Goal: Task Accomplishment & Management: Use online tool/utility

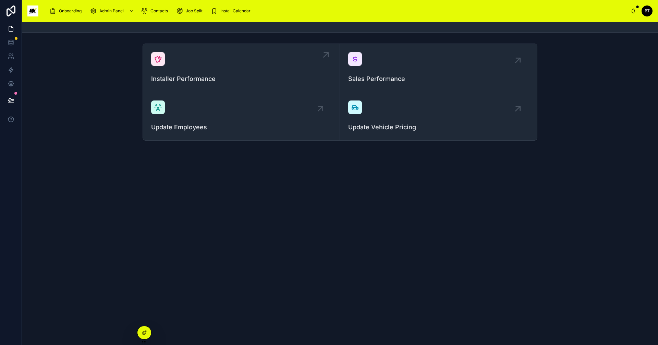
click at [253, 69] on div "Installer Performance" at bounding box center [241, 68] width 180 height 32
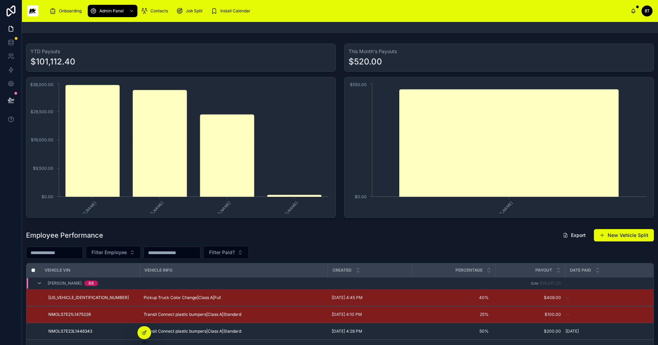
click at [81, 256] on input "text" at bounding box center [54, 253] width 56 height 10
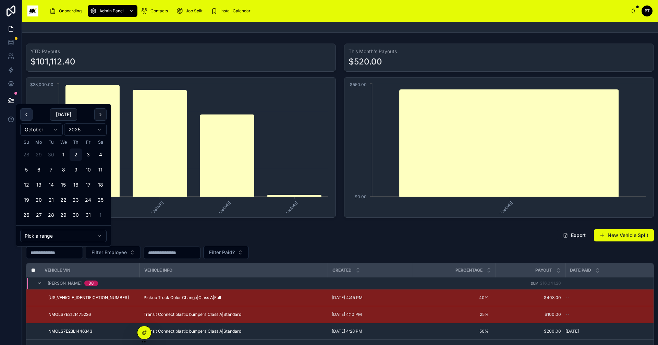
click at [29, 112] on button at bounding box center [26, 114] width 12 height 12
click at [25, 198] on button "21" at bounding box center [26, 200] width 12 height 12
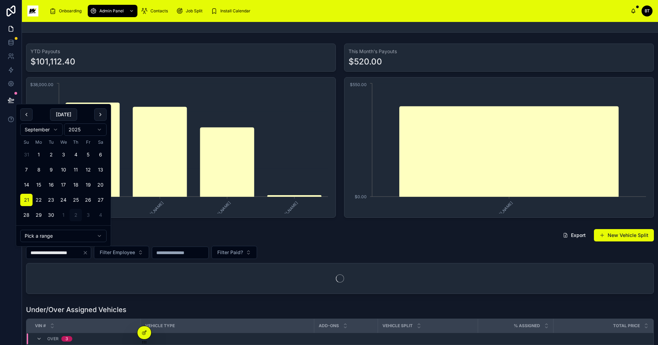
click at [100, 198] on button "27" at bounding box center [100, 200] width 12 height 12
type input "**********"
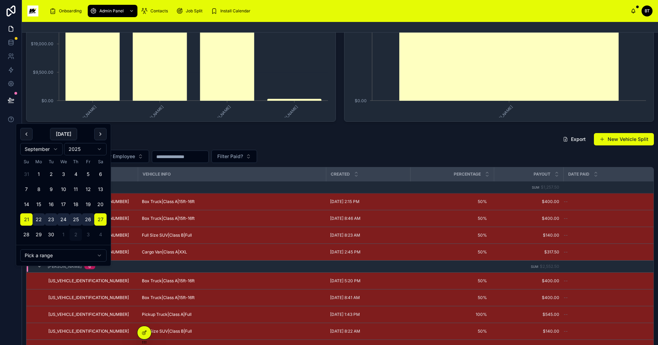
scroll to position [137, 0]
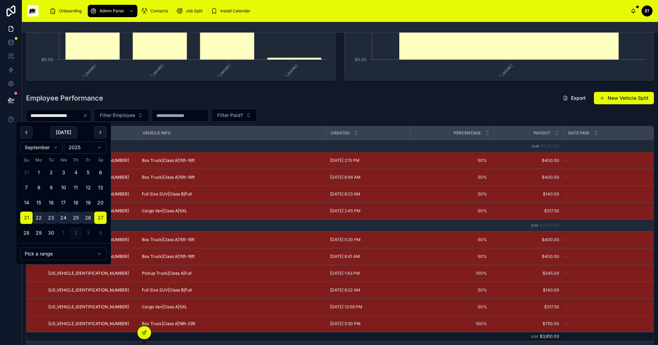
click at [177, 97] on div "Employee Performance Export New Vehicle Split" at bounding box center [340, 98] width 628 height 13
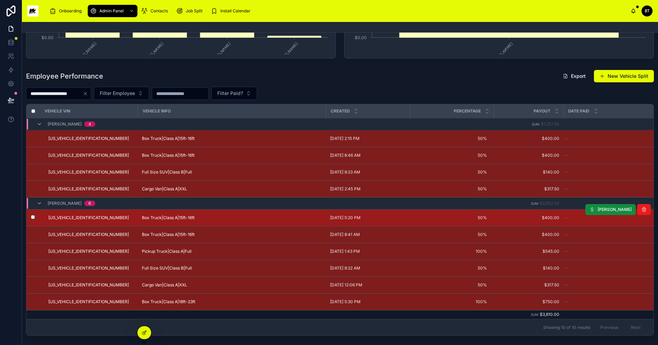
scroll to position [171, 0]
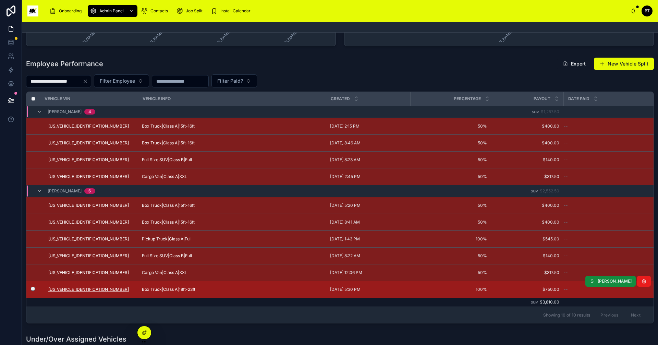
click at [86, 288] on span "[US_VEHICLE_IDENTIFICATION_NUMBER]" at bounding box center [88, 289] width 81 height 5
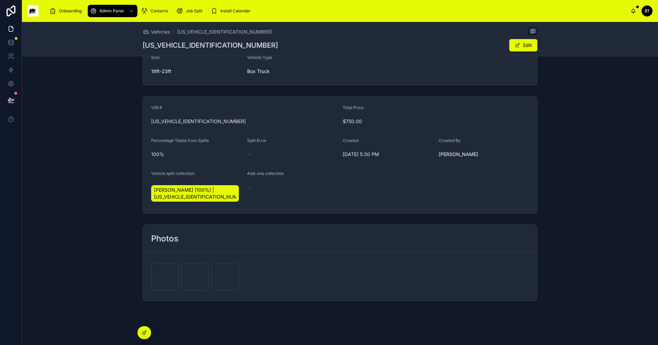
scroll to position [95, 0]
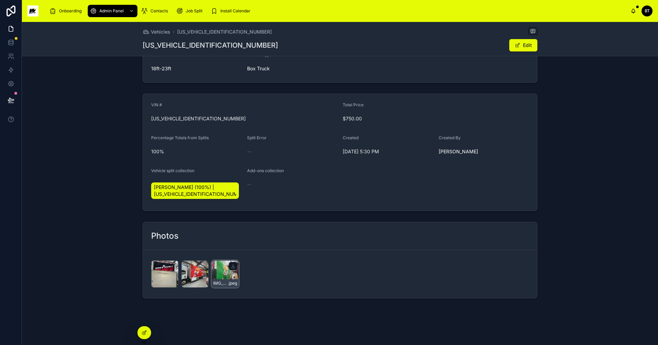
click at [218, 271] on div "IMG_2063 .jpeg" at bounding box center [225, 273] width 27 height 27
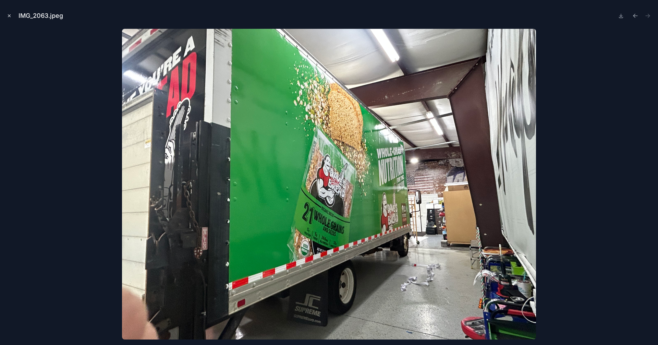
click at [8, 16] on icon "Close modal" at bounding box center [9, 15] width 5 height 5
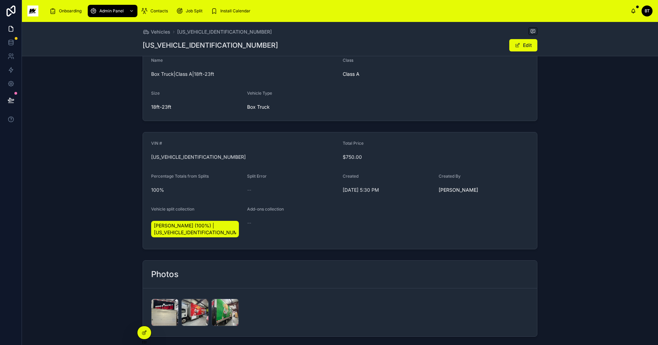
scroll to position [95, 0]
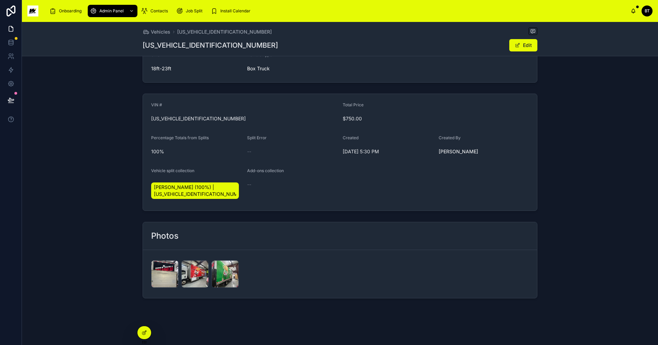
click at [93, 264] on div "Photos IMG_2062 .jpeg IMG_2060 .jpeg IMG_2063 .jpeg" at bounding box center [340, 260] width 637 height 82
click at [160, 31] on span "Vehicles" at bounding box center [161, 31] width 20 height 7
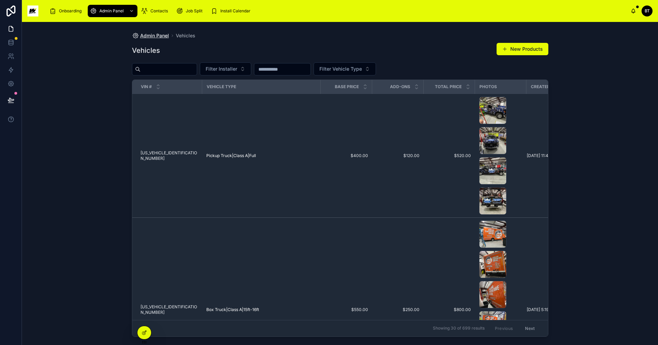
click at [162, 34] on span "Admin Panel" at bounding box center [154, 35] width 29 height 7
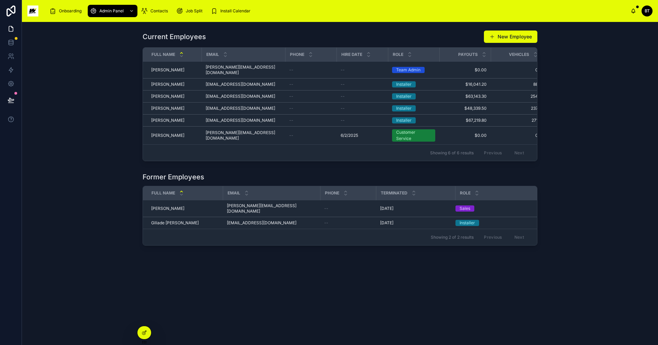
click at [34, 12] on img at bounding box center [32, 10] width 11 height 11
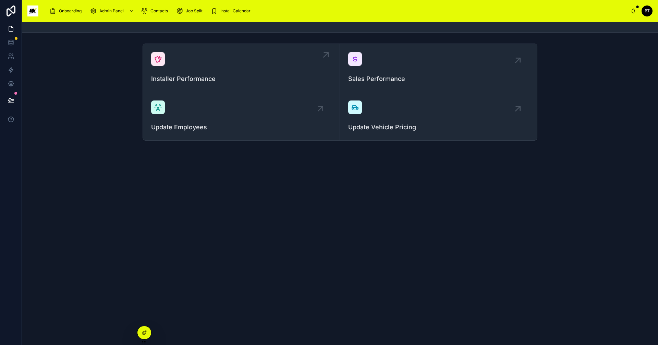
click at [181, 79] on span "Installer Performance" at bounding box center [241, 79] width 180 height 10
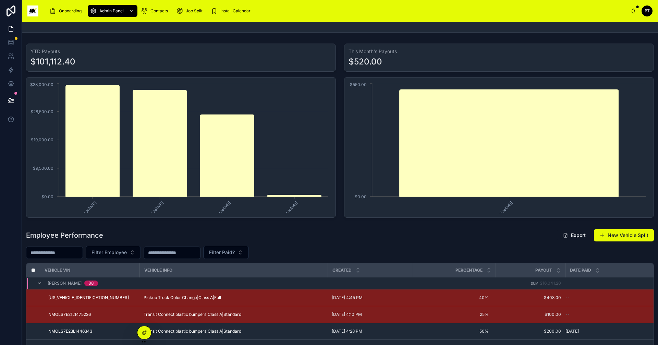
click at [77, 250] on input "text" at bounding box center [54, 253] width 56 height 10
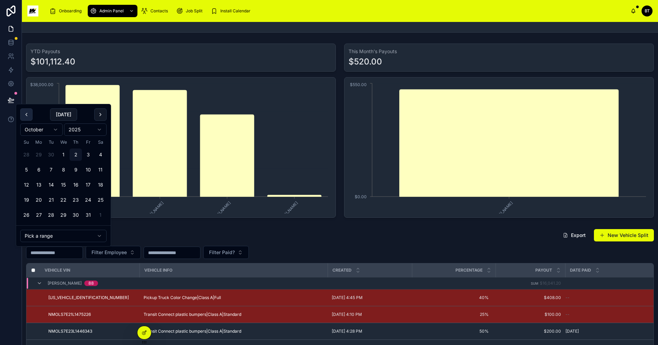
click at [29, 114] on button at bounding box center [26, 114] width 12 height 12
click at [25, 198] on button "21" at bounding box center [26, 200] width 12 height 12
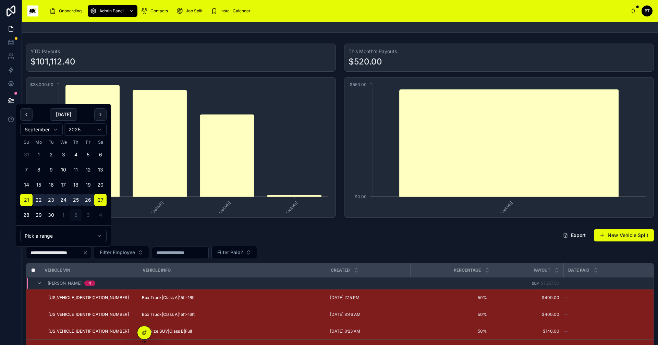
click at [40, 199] on button "22" at bounding box center [39, 200] width 12 height 12
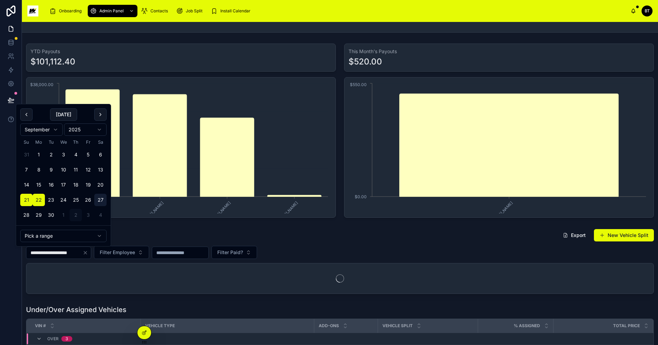
click at [100, 195] on button "27" at bounding box center [100, 200] width 12 height 12
type input "**********"
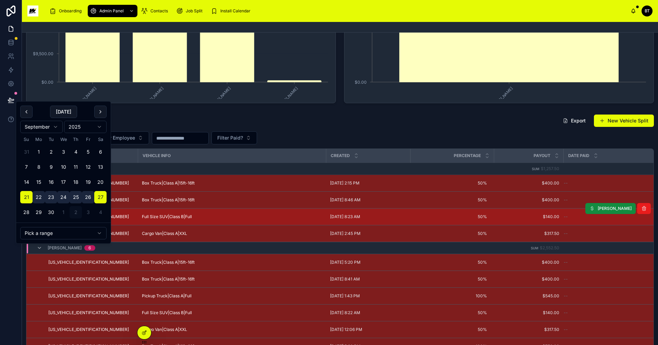
scroll to position [171, 0]
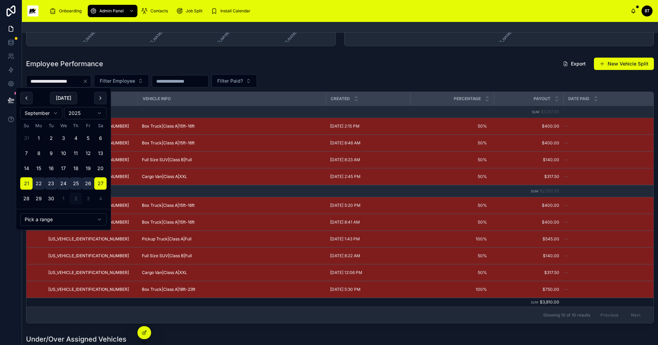
click at [115, 66] on div "Employee Performance Export New Vehicle Split" at bounding box center [340, 63] width 628 height 13
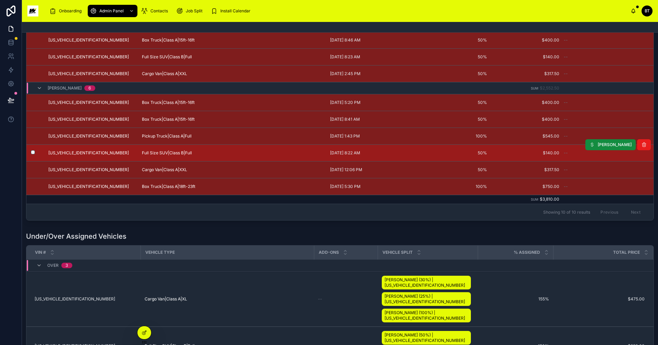
scroll to position [206, 0]
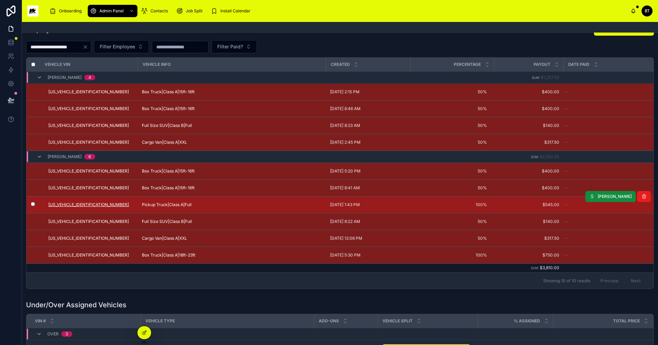
click at [80, 204] on span "[US_VEHICLE_IDENTIFICATION_NUMBER]" at bounding box center [88, 204] width 81 height 5
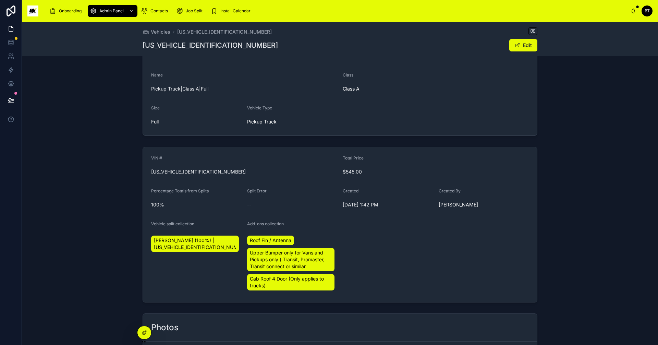
scroll to position [103, 0]
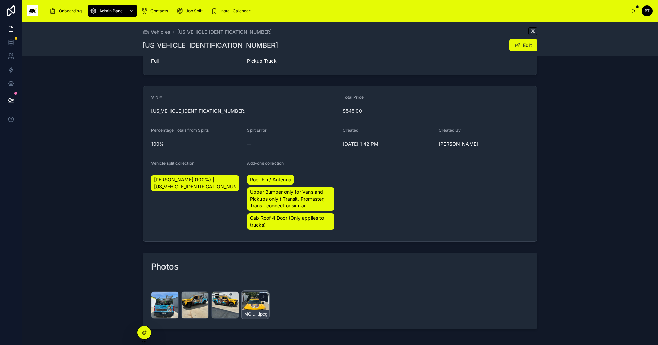
click at [249, 299] on div "IMG_2086 .jpeg" at bounding box center [255, 304] width 27 height 27
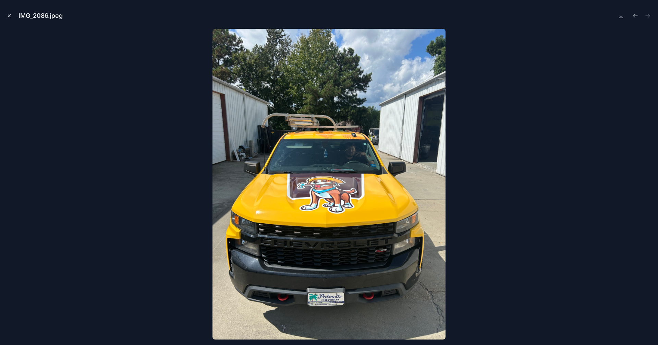
click at [9, 16] on icon "Close modal" at bounding box center [9, 15] width 5 height 5
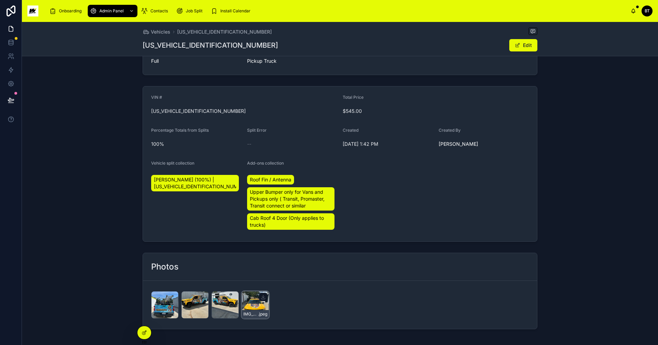
click at [251, 304] on div "IMG_2086 .jpeg" at bounding box center [255, 304] width 27 height 27
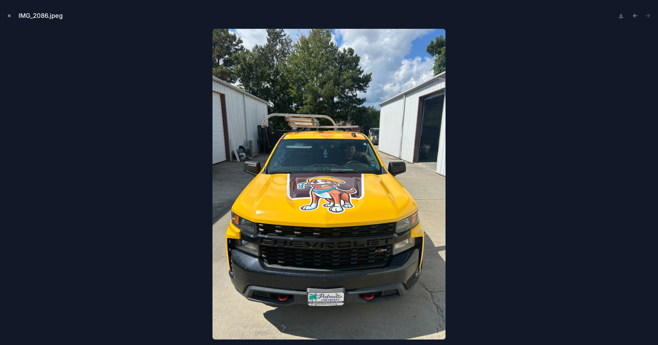
click at [10, 16] on icon "Close modal" at bounding box center [9, 15] width 5 height 5
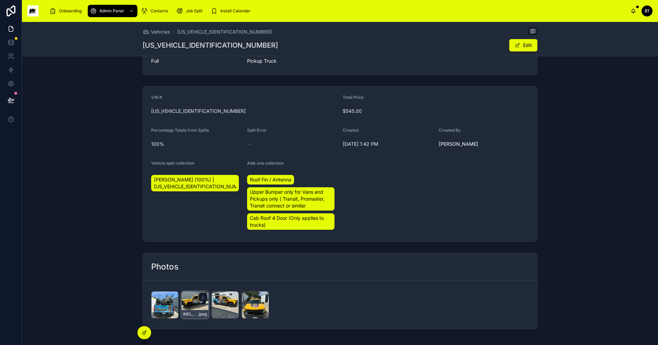
click at [192, 300] on div "IMG_2087 .jpeg" at bounding box center [194, 304] width 27 height 27
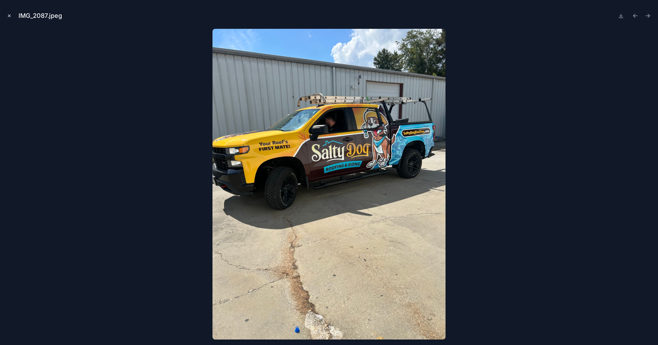
click at [9, 16] on icon "Close modal" at bounding box center [9, 15] width 5 height 5
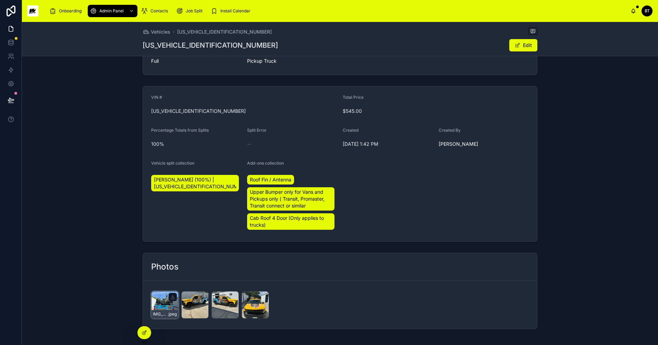
click at [165, 305] on div "IMG_2084 .jpeg" at bounding box center [164, 304] width 27 height 27
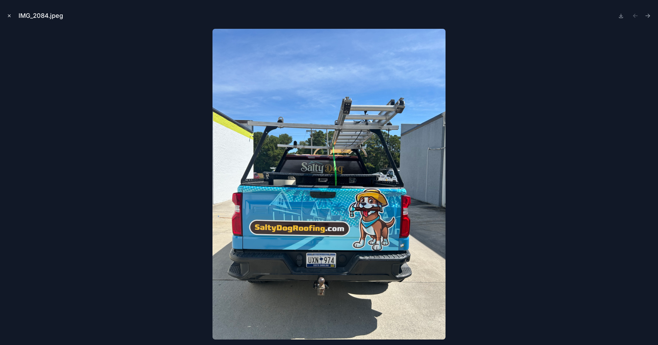
click at [8, 18] on icon "Close modal" at bounding box center [9, 15] width 5 height 5
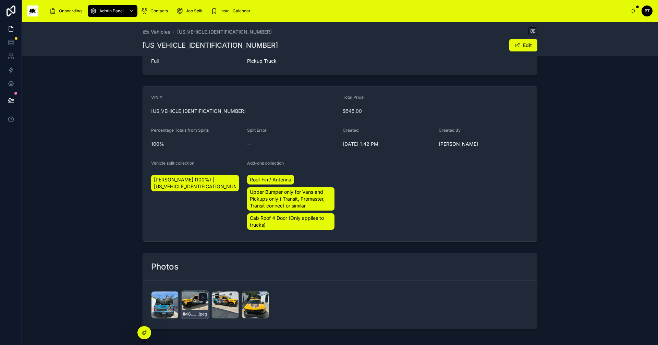
click at [186, 303] on div "IMG_2087 .jpeg" at bounding box center [194, 304] width 27 height 27
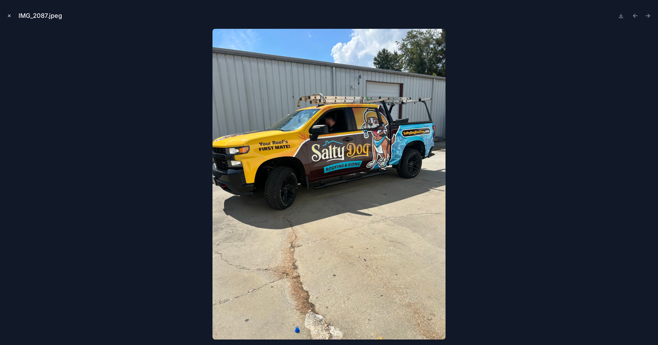
click at [5, 17] on button "Close modal" at bounding box center [9, 16] width 8 height 8
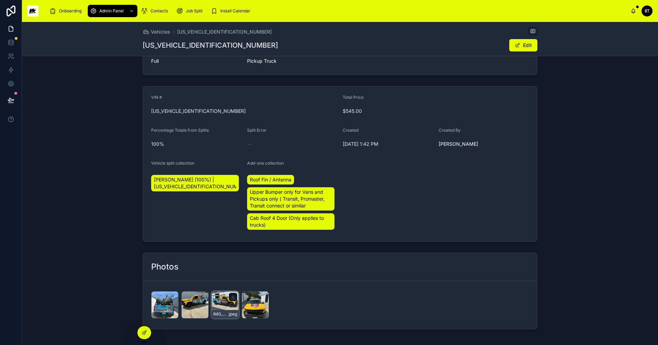
click at [216, 299] on div "IMG_2085 .jpeg" at bounding box center [225, 304] width 27 height 27
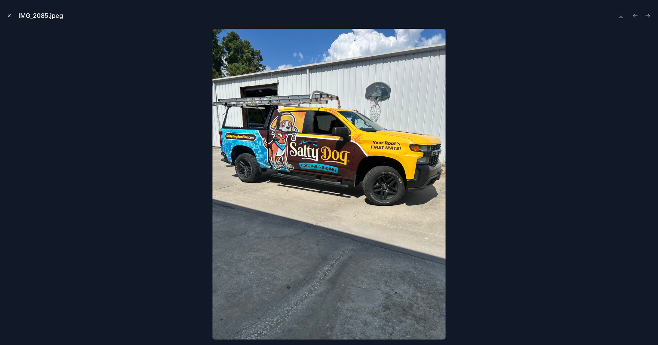
click at [8, 16] on icon "Close modal" at bounding box center [9, 15] width 5 height 5
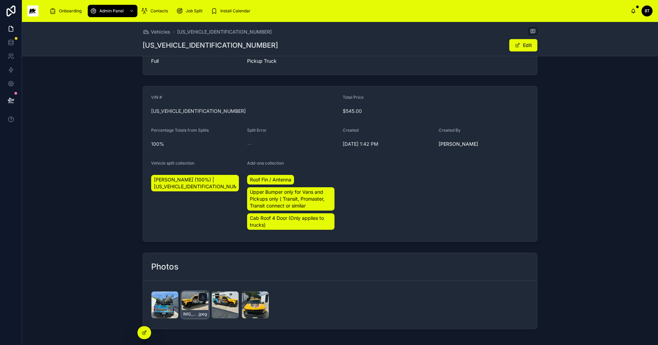
click at [190, 301] on div "IMG_2087 .jpeg" at bounding box center [194, 304] width 27 height 27
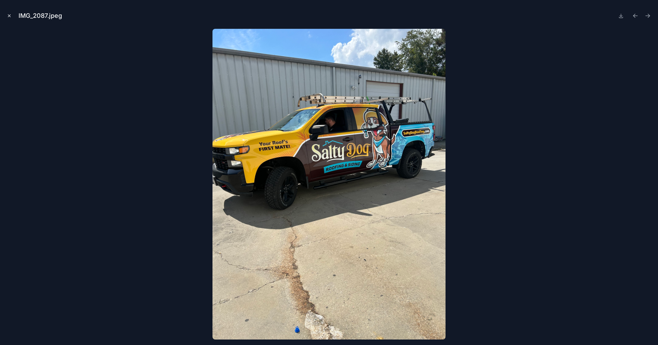
click at [10, 16] on icon "Close modal" at bounding box center [9, 15] width 5 height 5
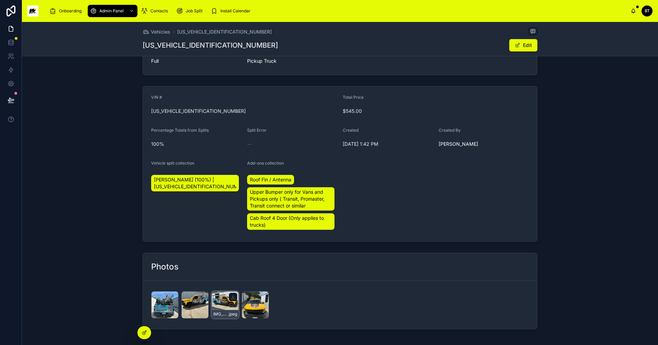
click at [214, 306] on div "IMG_2085 .jpeg" at bounding box center [225, 304] width 27 height 27
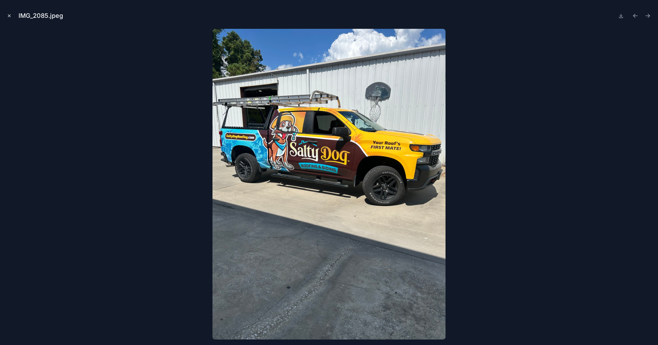
click at [10, 15] on icon "Close modal" at bounding box center [9, 15] width 5 height 5
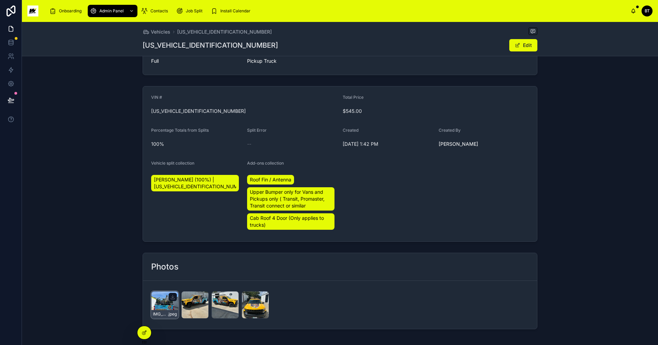
click at [163, 303] on div "IMG_2084 .jpeg" at bounding box center [164, 304] width 27 height 27
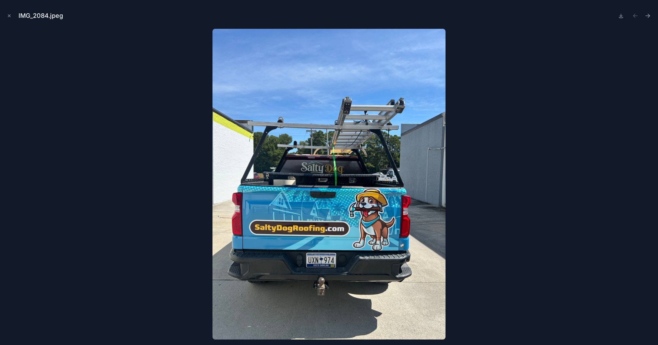
click at [348, 140] on img at bounding box center [329, 184] width 233 height 311
click at [300, 193] on img at bounding box center [329, 184] width 233 height 311
click at [10, 16] on icon "Close modal" at bounding box center [9, 16] width 2 height 2
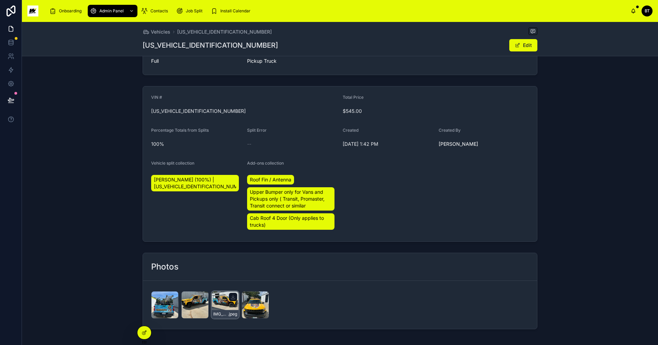
click at [218, 300] on div "IMG_2085 .jpeg" at bounding box center [225, 304] width 27 height 27
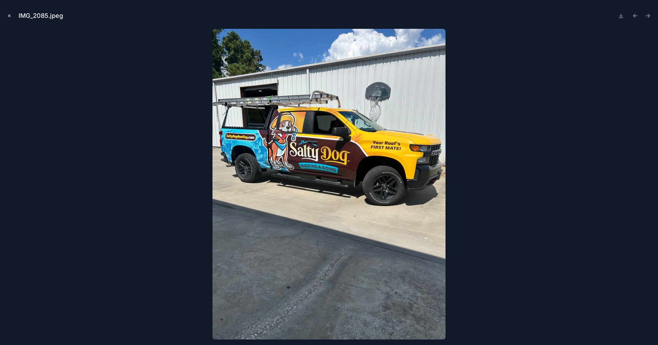
click at [8, 14] on icon "Close modal" at bounding box center [9, 15] width 5 height 5
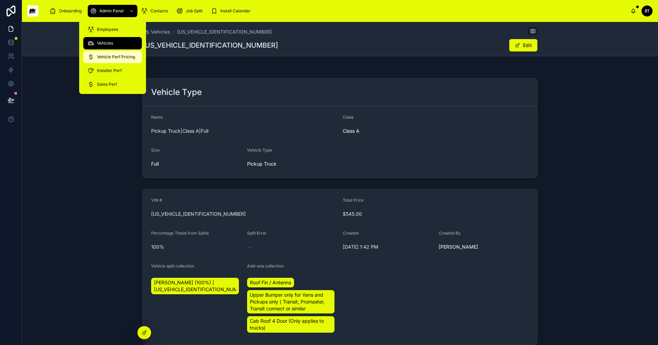
click at [111, 60] on div "Vehicle Perf Pricing" at bounding box center [112, 56] width 50 height 11
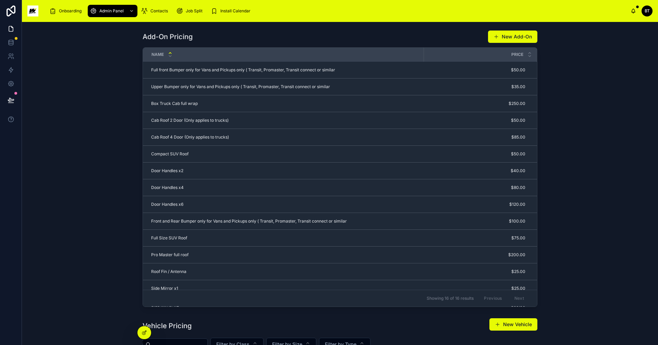
click at [34, 9] on img at bounding box center [32, 10] width 11 height 11
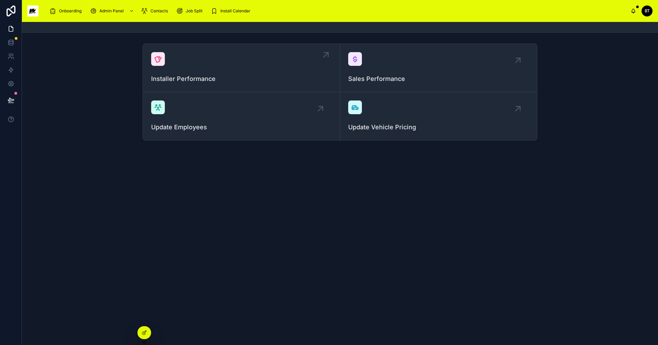
click at [160, 63] on icon at bounding box center [158, 59] width 8 height 8
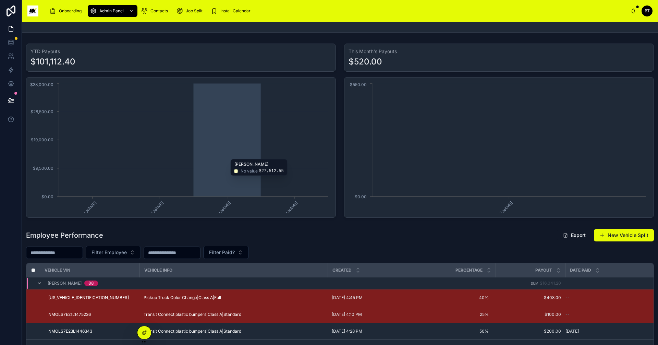
scroll to position [137, 0]
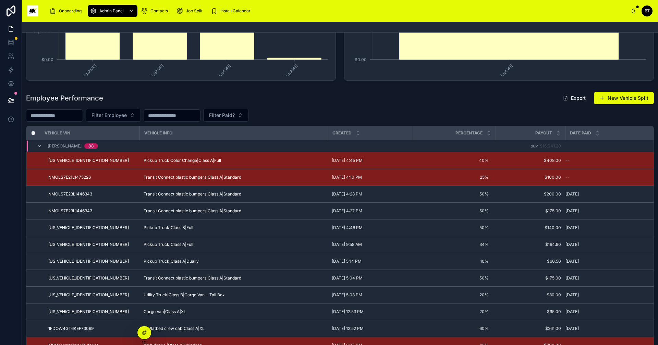
click at [74, 115] on input "text" at bounding box center [54, 116] width 56 height 10
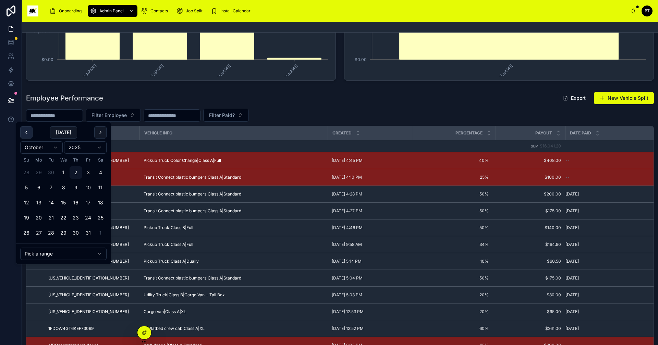
click at [26, 132] on button at bounding box center [26, 132] width 12 height 12
click at [28, 218] on button "21" at bounding box center [26, 218] width 12 height 12
click at [104, 214] on button "27" at bounding box center [100, 218] width 12 height 12
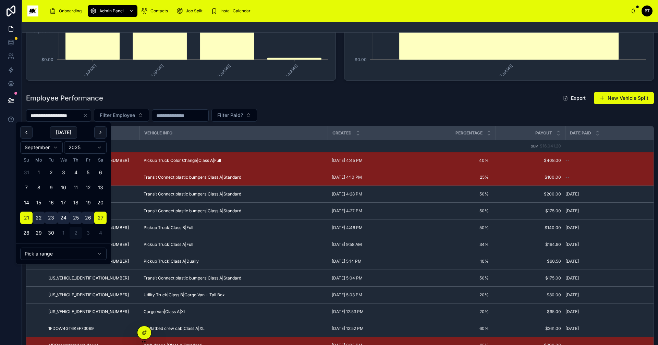
type input "**********"
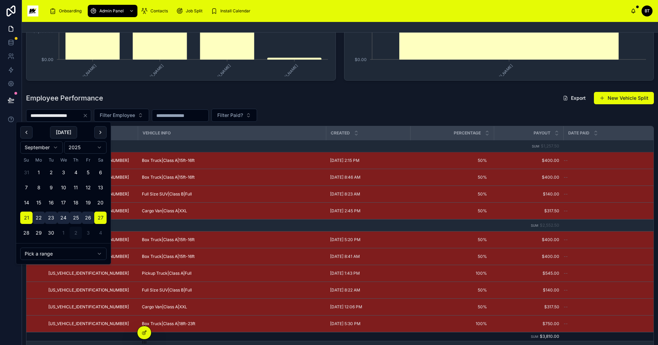
click at [366, 107] on div "**********" at bounding box center [340, 225] width 628 height 266
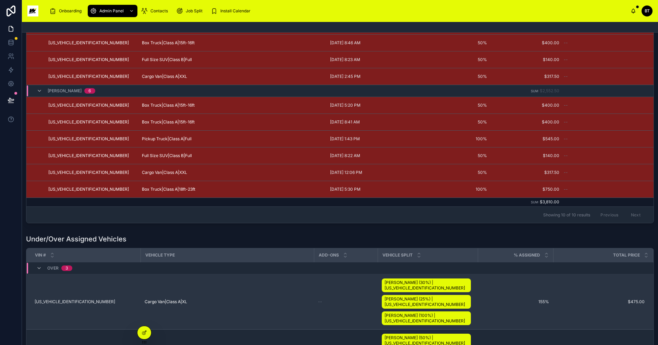
scroll to position [240, 0]
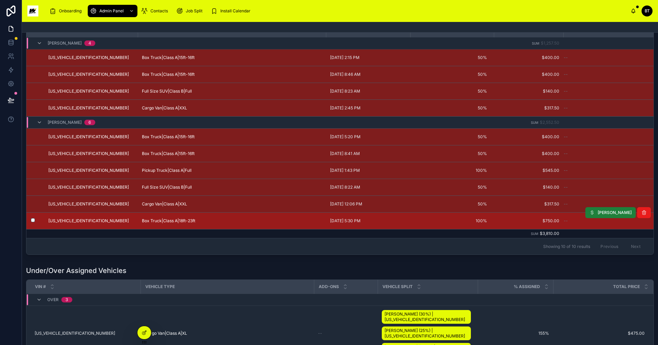
click at [608, 213] on button "[PERSON_NAME]" at bounding box center [611, 212] width 50 height 11
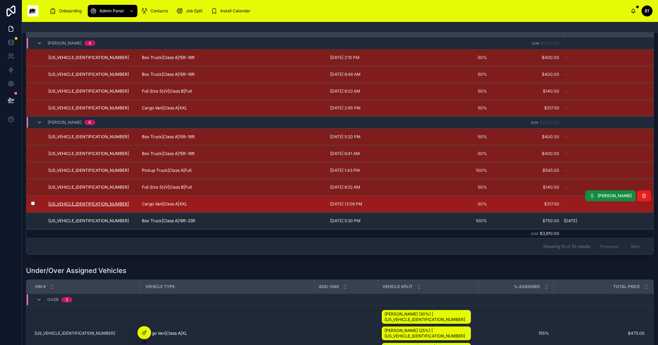
click at [76, 202] on span "[US_VEHICLE_IDENTIFICATION_NUMBER]" at bounding box center [88, 203] width 81 height 5
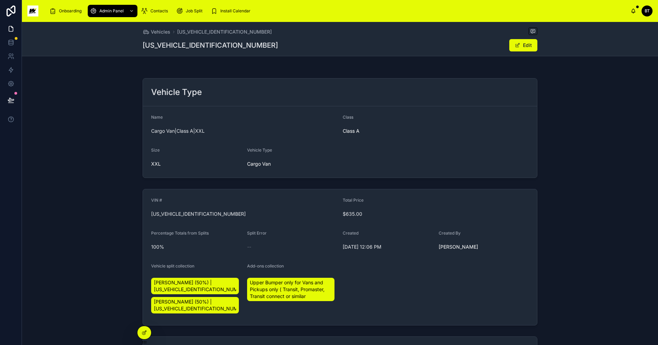
click at [28, 9] on img at bounding box center [32, 10] width 11 height 11
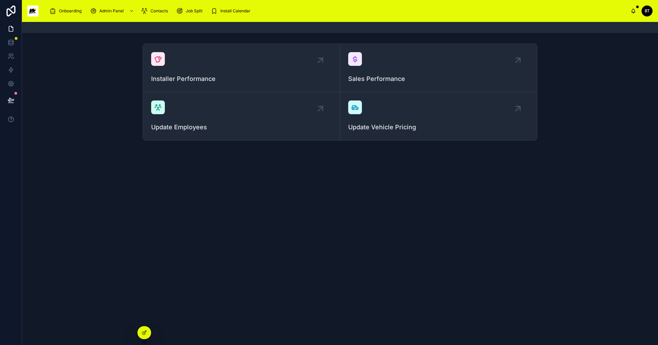
click at [189, 71] on div "Installer Performance" at bounding box center [241, 68] width 180 height 32
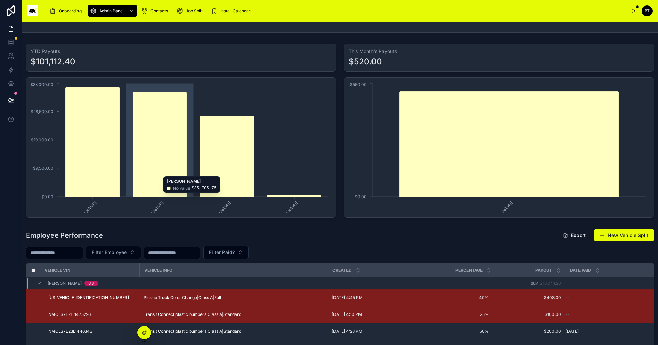
scroll to position [103, 0]
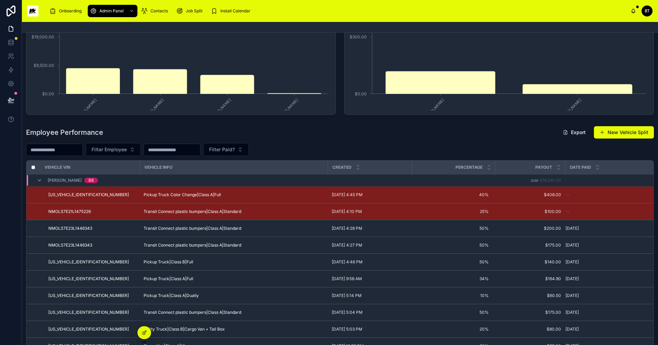
click at [77, 150] on input "text" at bounding box center [54, 150] width 56 height 10
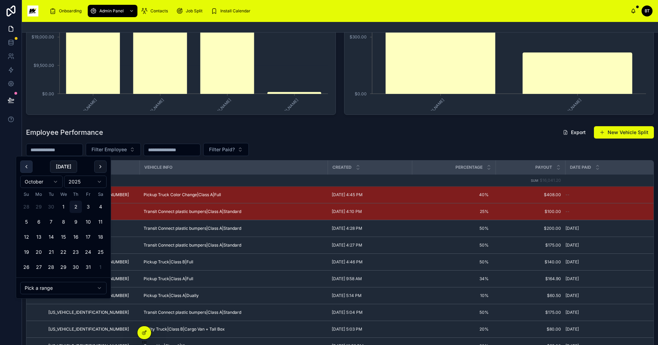
click at [26, 168] on button at bounding box center [26, 167] width 12 height 12
click at [26, 234] on button "14" at bounding box center [26, 237] width 12 height 12
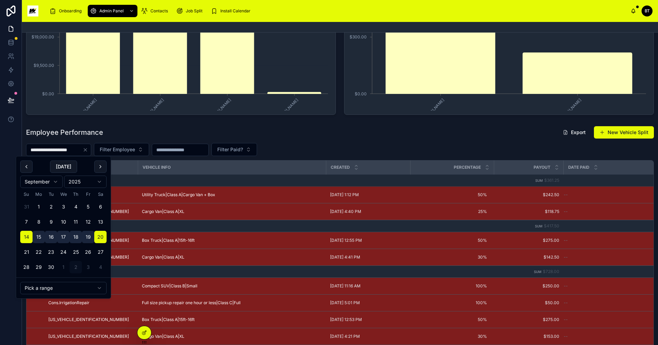
click at [120, 133] on div "Employee Performance Export New Vehicle Split" at bounding box center [340, 132] width 628 height 13
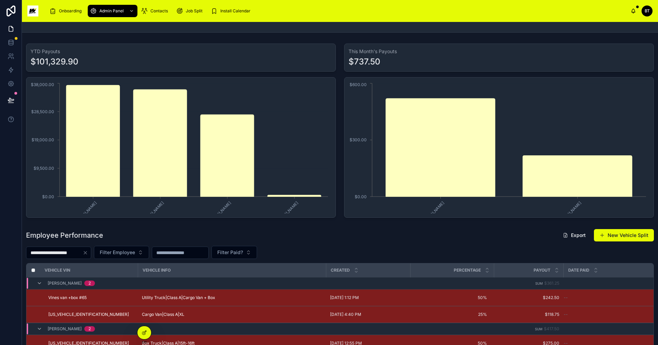
click at [83, 256] on input "**********" at bounding box center [54, 253] width 56 height 10
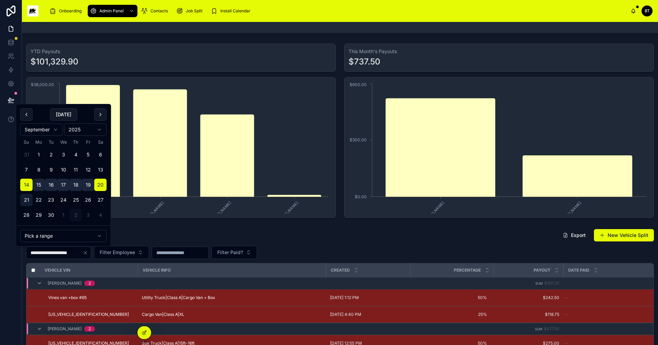
click at [24, 198] on button "21" at bounding box center [26, 200] width 12 height 12
click at [98, 200] on button "27" at bounding box center [100, 200] width 12 height 12
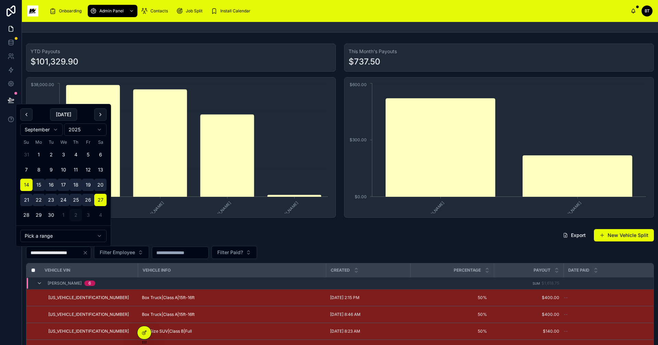
click at [28, 198] on button "21" at bounding box center [26, 200] width 12 height 12
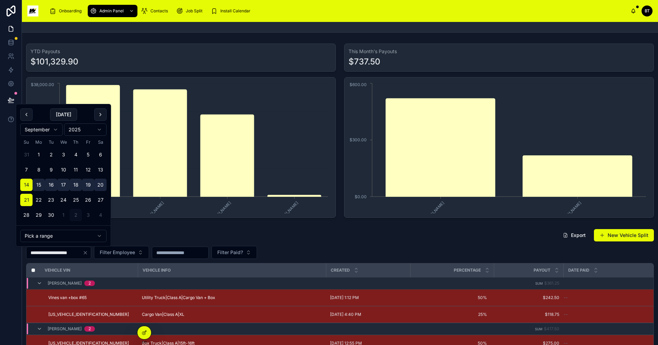
click at [100, 184] on button "20" at bounding box center [100, 185] width 12 height 12
click at [53, 197] on button "23" at bounding box center [51, 200] width 12 height 12
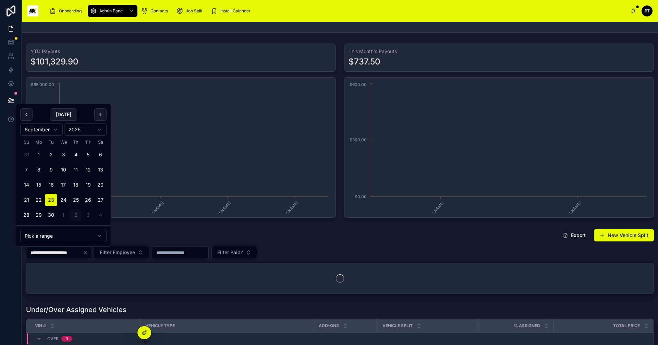
click at [26, 196] on button "21" at bounding box center [26, 200] width 12 height 12
type input "**********"
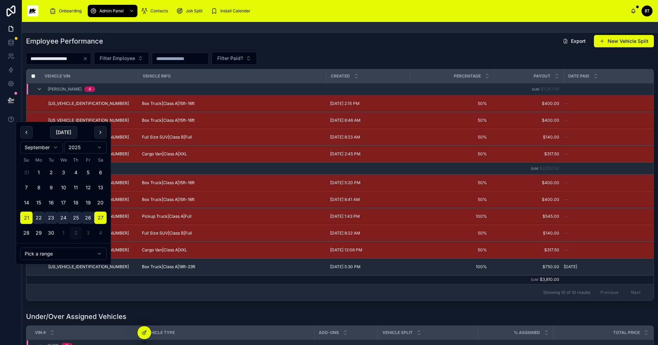
scroll to position [274, 0]
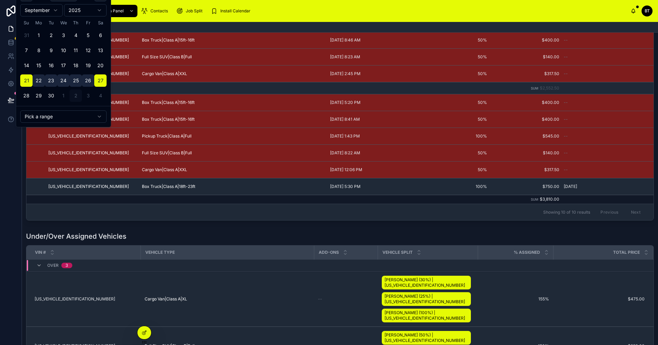
click at [223, 237] on div "Under/Over Assigned Vehicles" at bounding box center [340, 236] width 628 height 10
